Goal: Navigation & Orientation: Find specific page/section

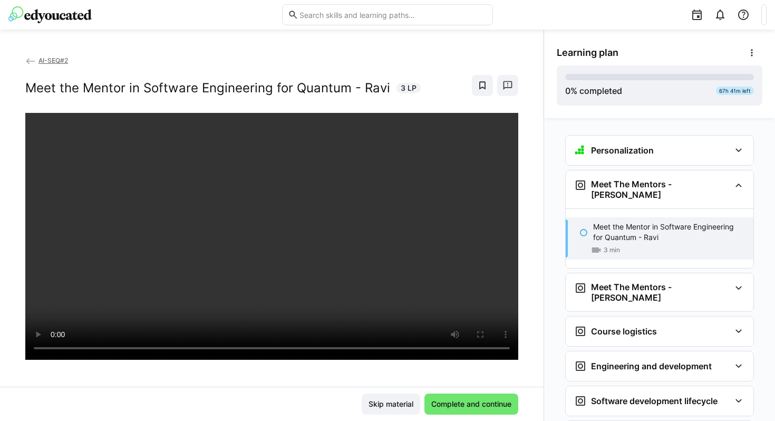
click at [67, 21] on img at bounding box center [49, 14] width 83 height 17
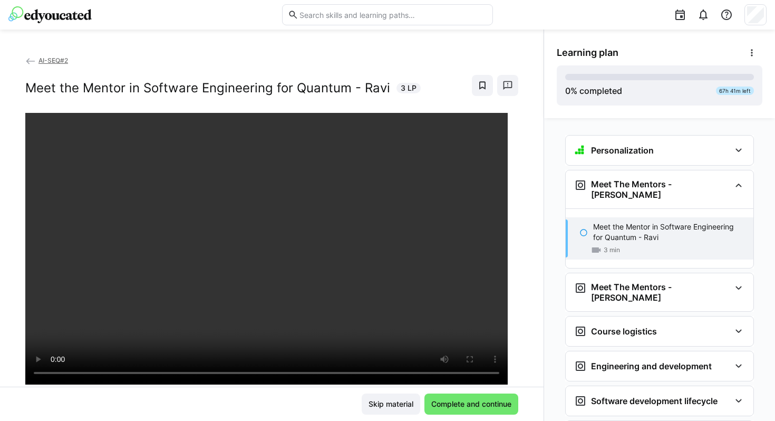
scroll to position [177, 0]
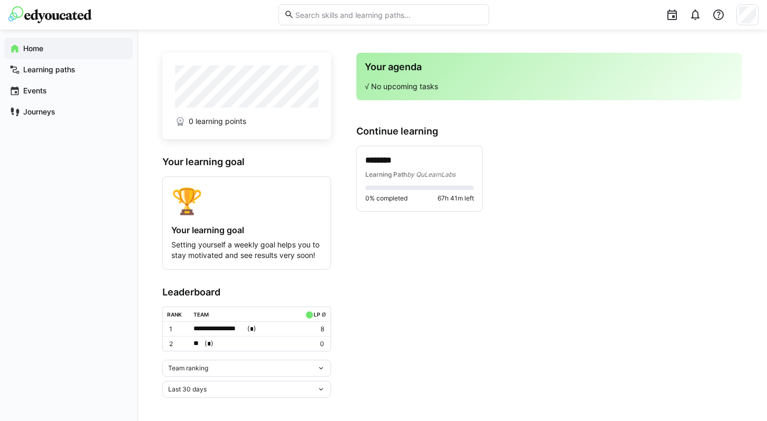
scroll to position [8, 0]
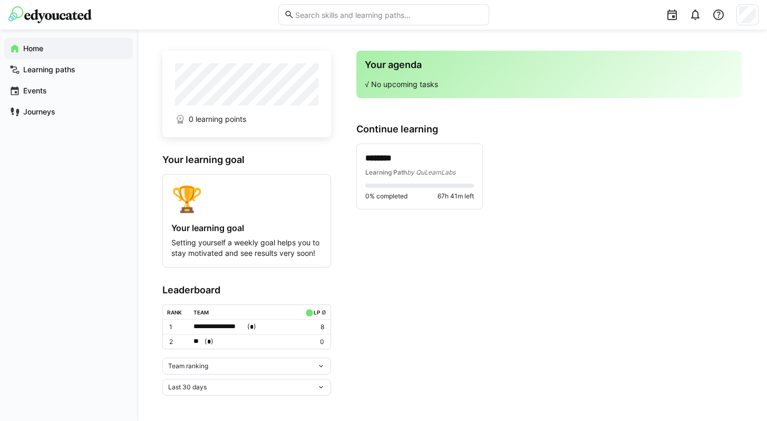
click at [276, 329] on div "**********" at bounding box center [245, 326] width 102 height 11
